Goal: Transaction & Acquisition: Purchase product/service

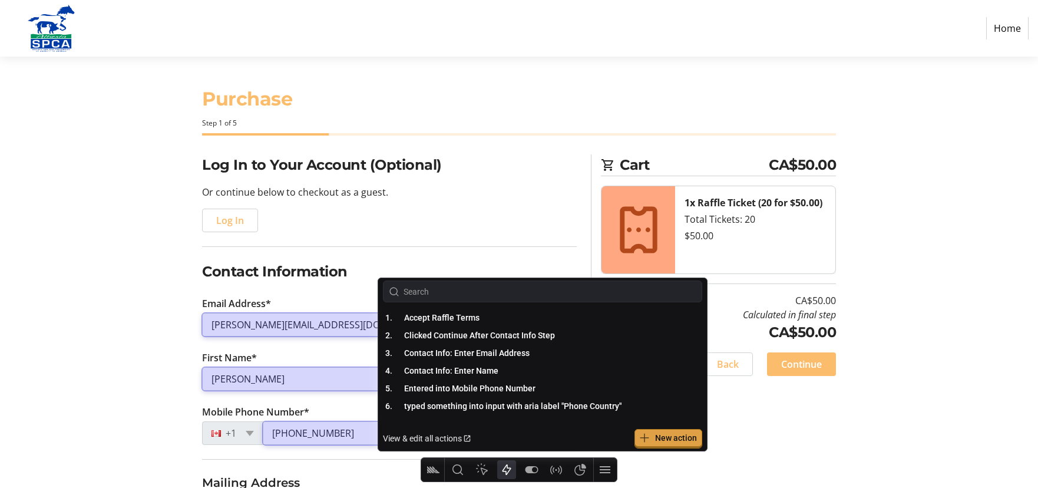
select select "AB"
select select "CA"
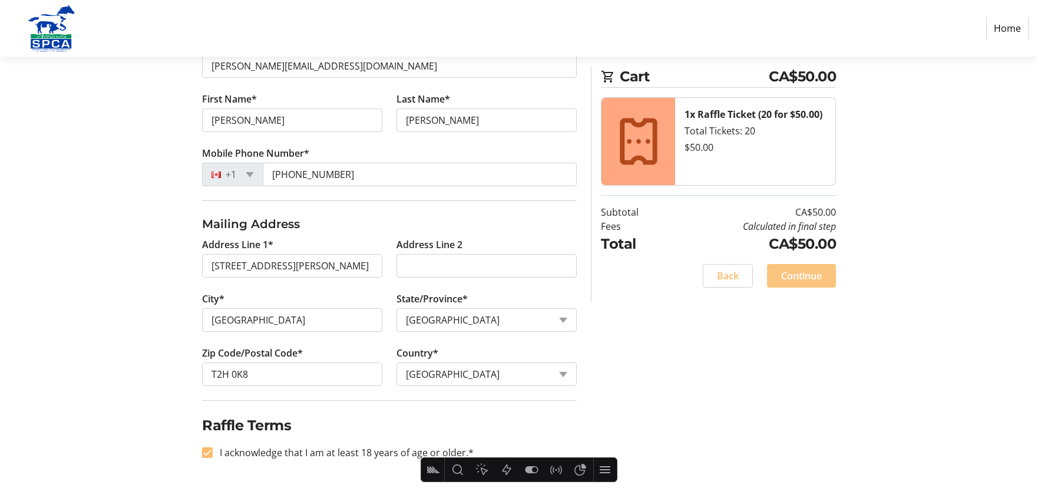
click at [816, 273] on span "Continue" at bounding box center [801, 276] width 41 height 14
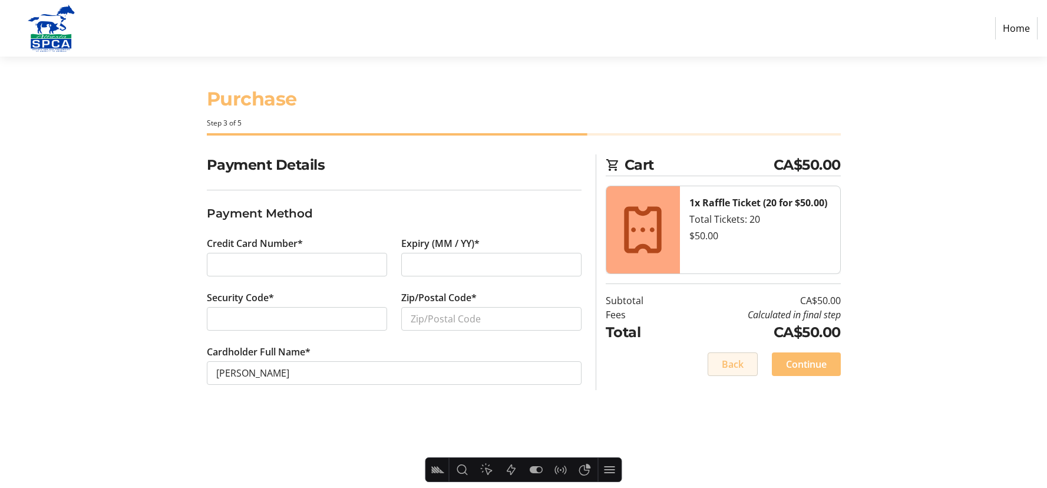
click at [732, 374] on span at bounding box center [732, 364] width 49 height 28
select select "AB"
select select "CA"
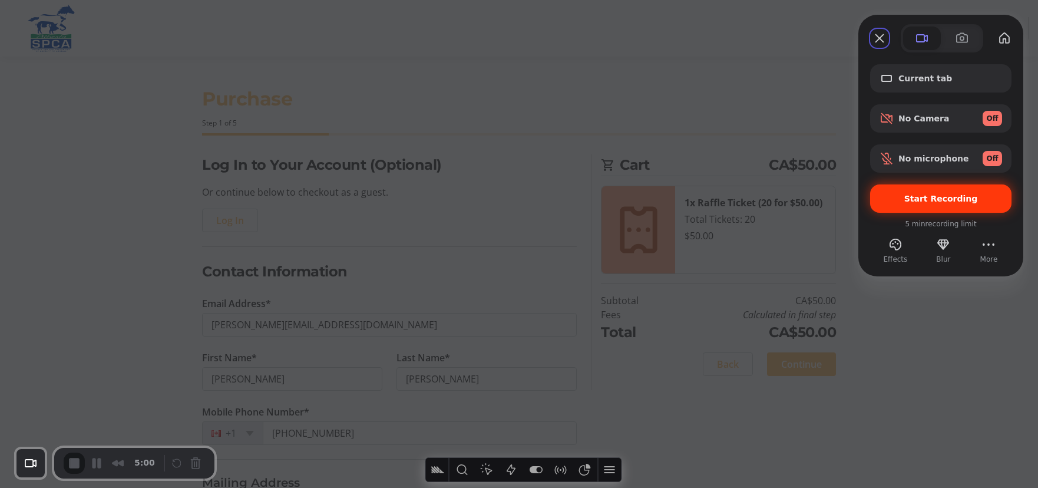
click at [953, 197] on span "Start Recording" at bounding box center [942, 198] width 74 height 9
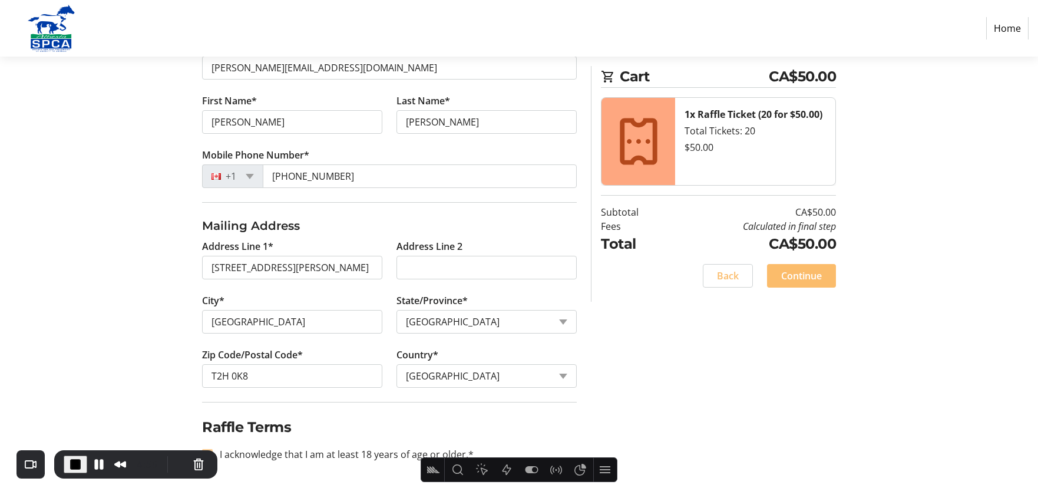
scroll to position [259, 0]
click at [791, 279] on span "Continue" at bounding box center [801, 276] width 41 height 14
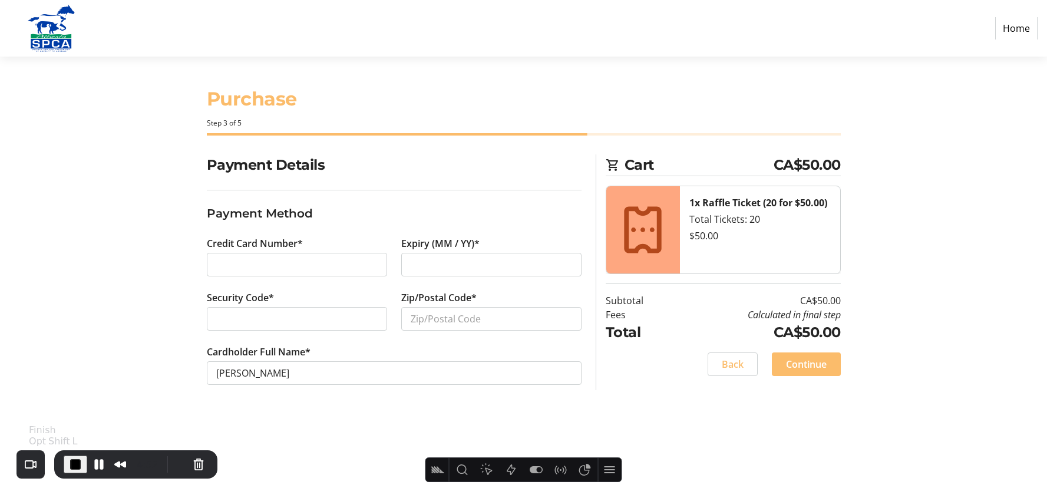
click at [74, 461] on span "End Recording" at bounding box center [75, 464] width 14 height 14
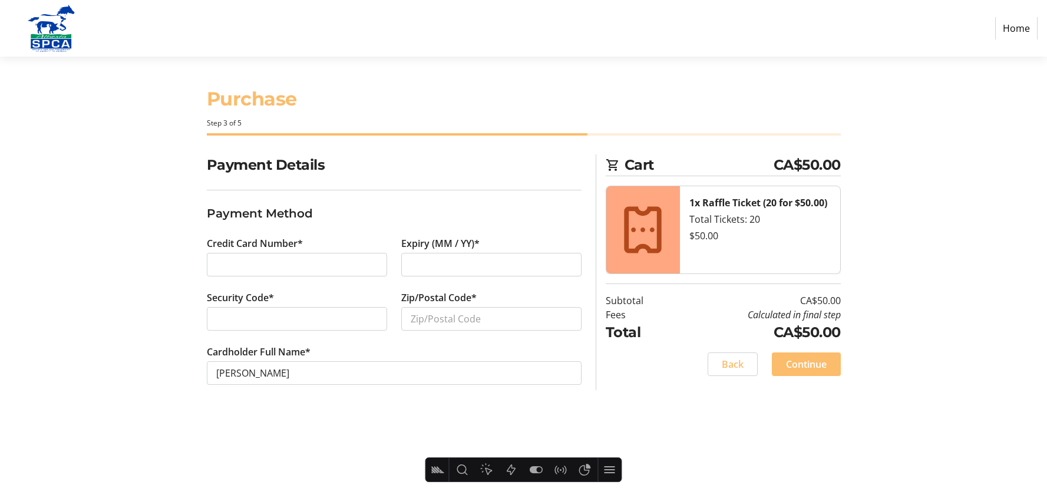
click at [1023, 27] on link "Home" at bounding box center [1016, 28] width 42 height 22
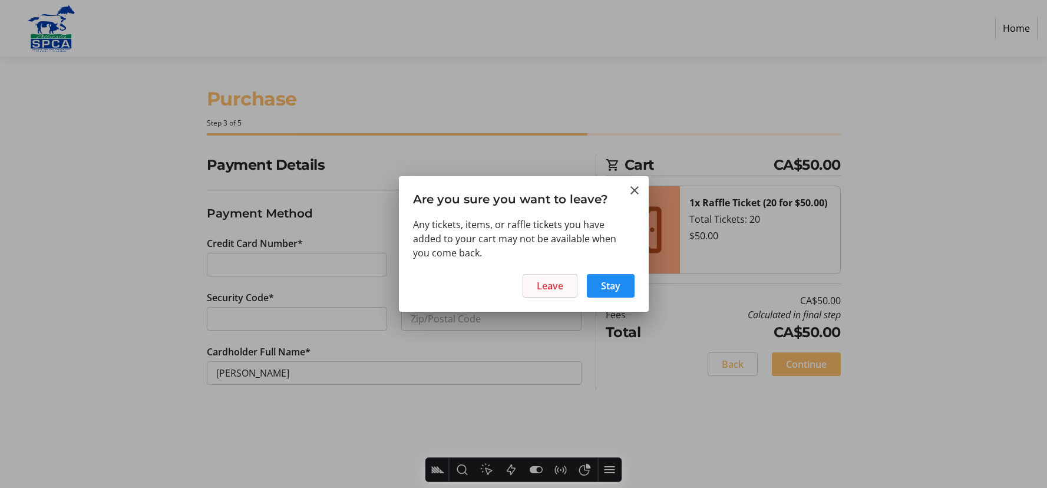
click at [546, 284] on span "Leave" at bounding box center [550, 286] width 27 height 14
